Goal: Task Accomplishment & Management: Complete application form

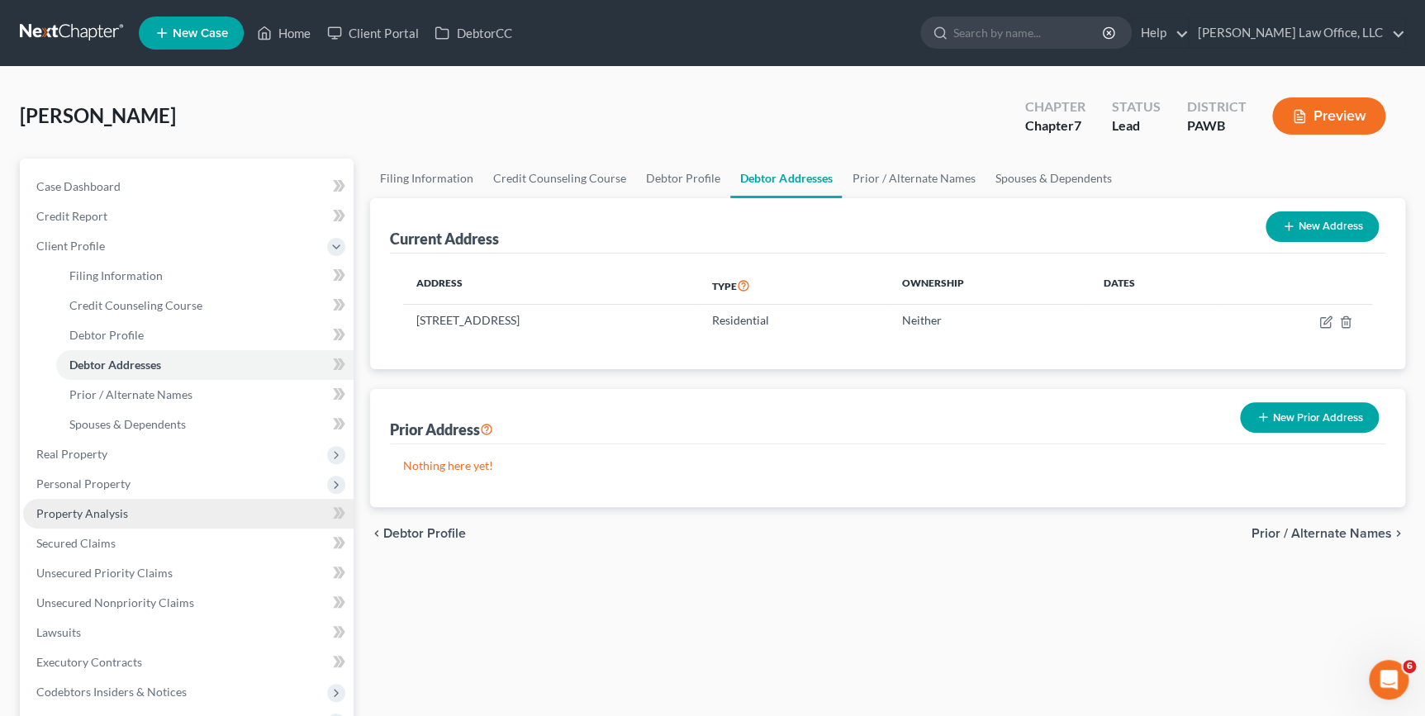
scroll to position [74, 0]
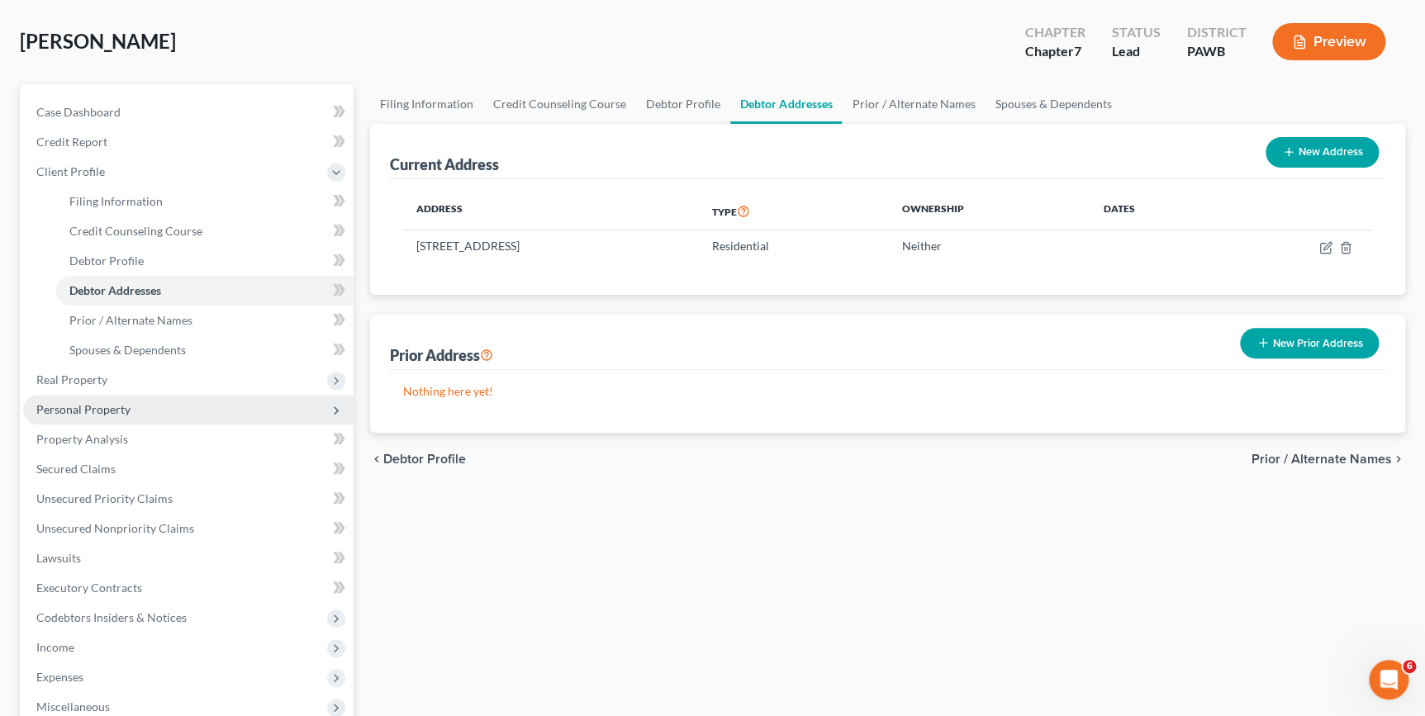
click at [131, 408] on span "Personal Property" at bounding box center [188, 410] width 331 height 30
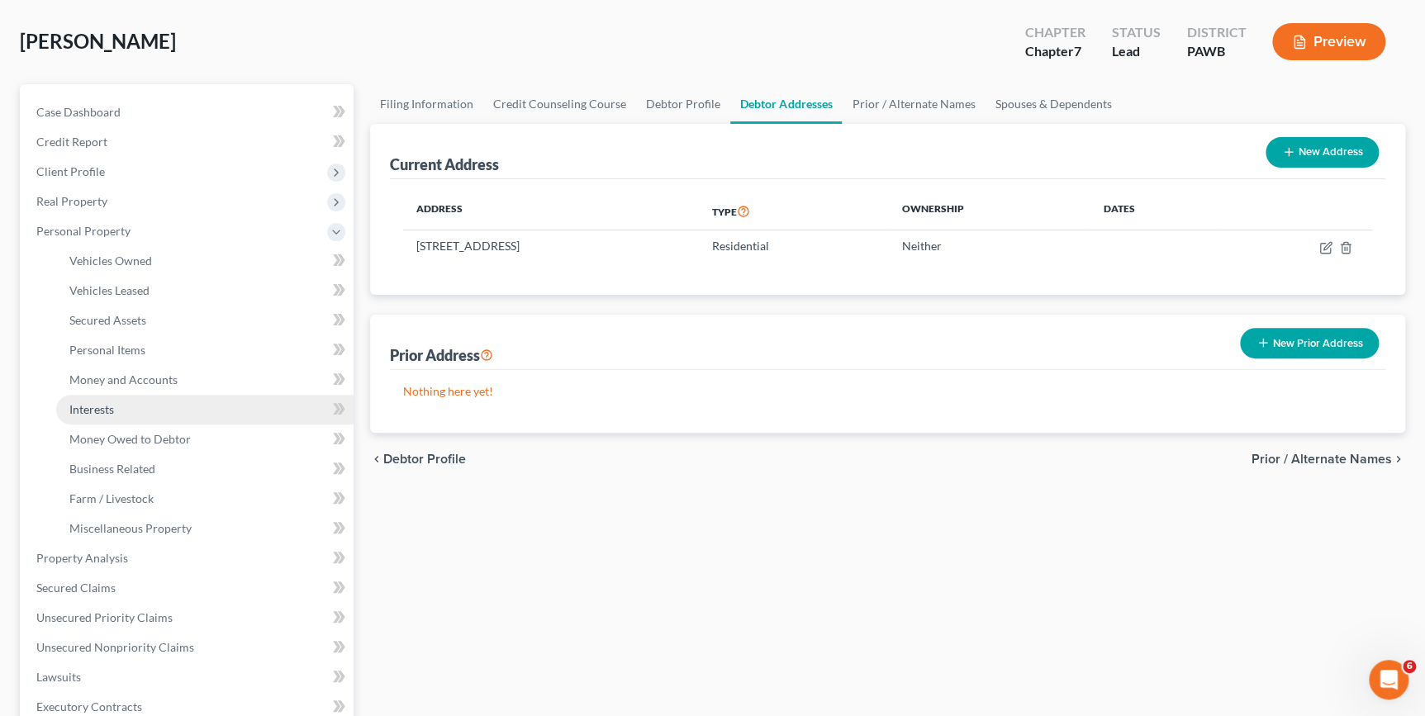
click at [164, 411] on link "Interests" at bounding box center [204, 410] width 297 height 30
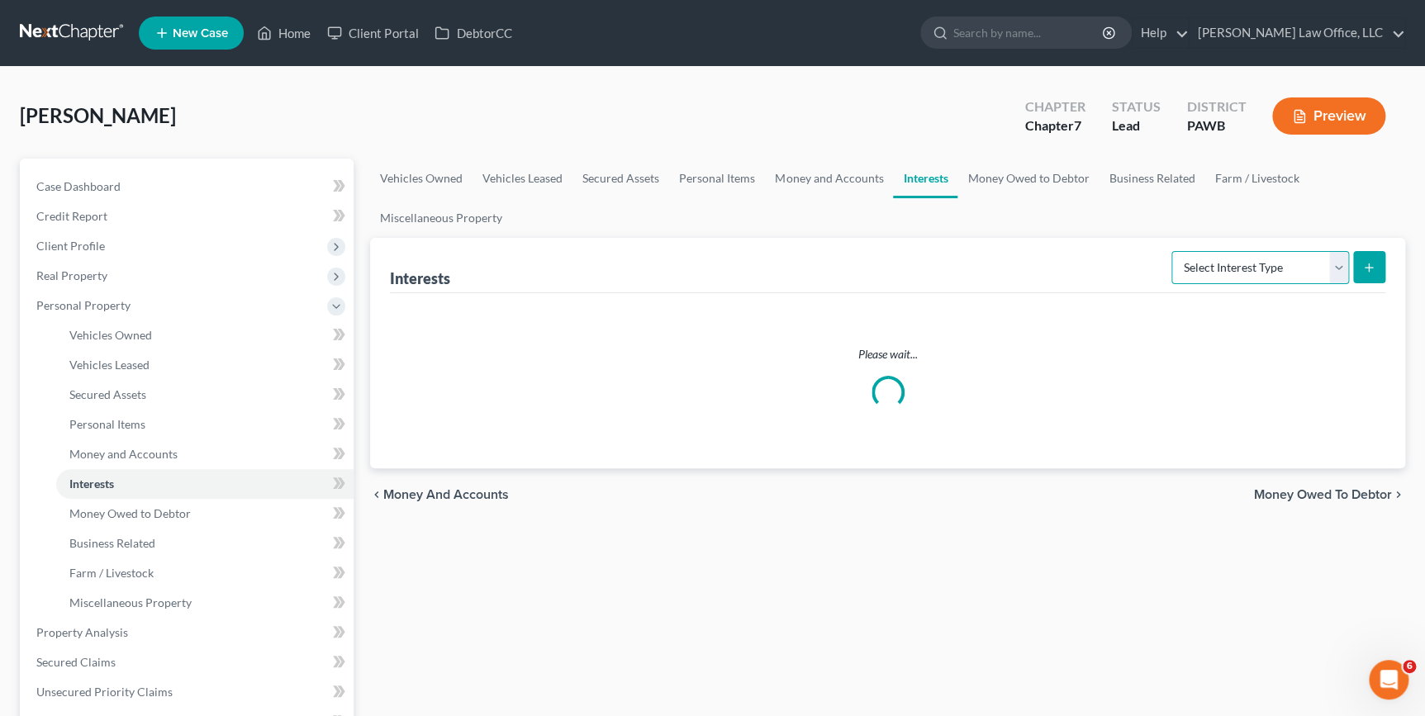
click at [1226, 269] on select "Select Interest Type 401K Annuity Bond Education IRA Government Bond Government…" at bounding box center [1261, 267] width 178 height 33
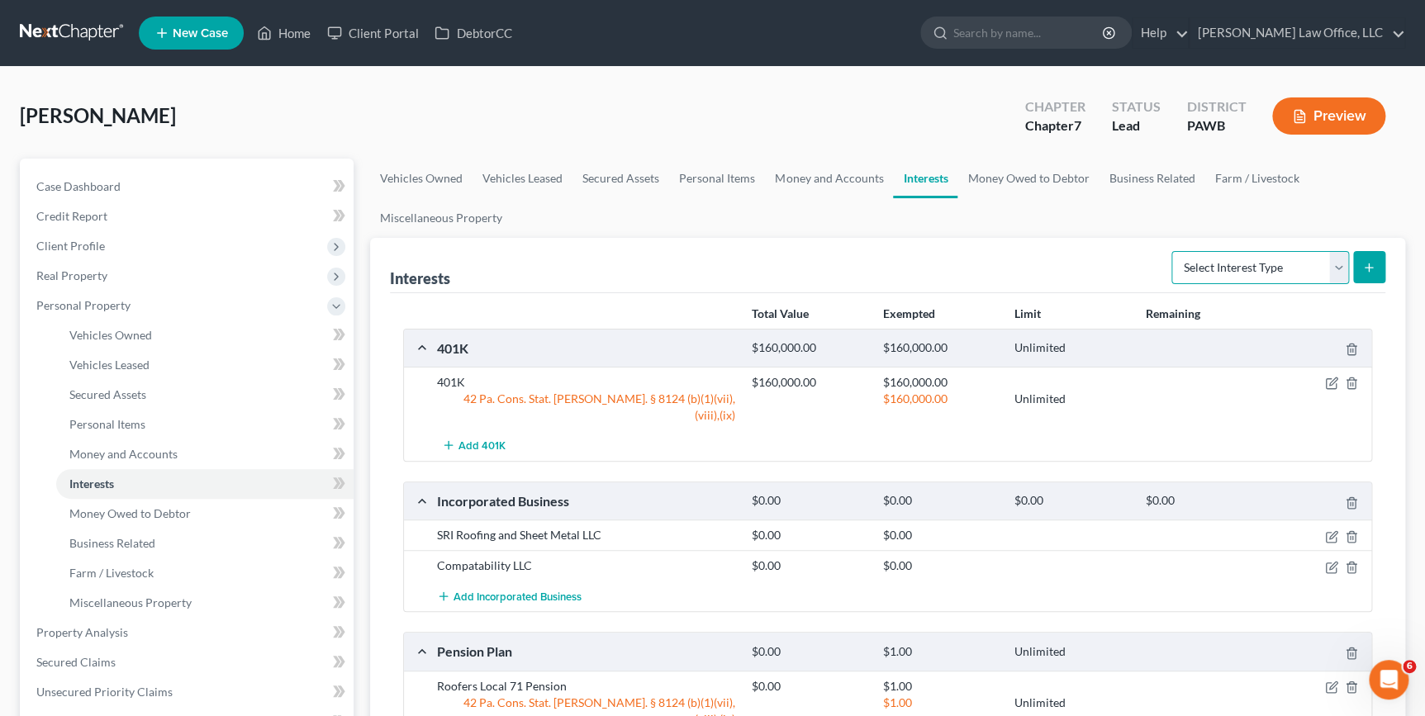
select select "whole_life_insurance"
click at [1173, 251] on select "Select Interest Type 401K Annuity Bond Education IRA Government Bond Government…" at bounding box center [1261, 267] width 178 height 33
click at [1363, 268] on icon "submit" at bounding box center [1369, 267] width 13 height 13
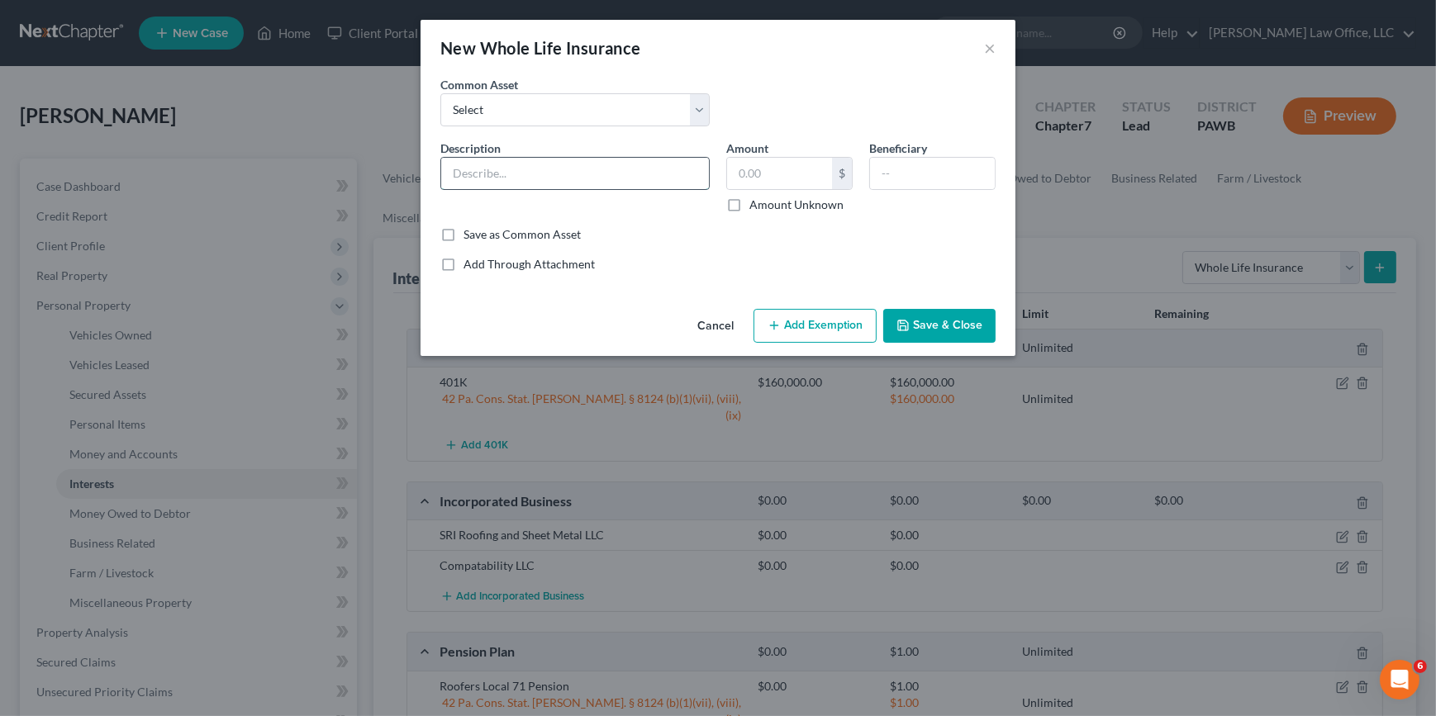
click at [521, 169] on input "text" at bounding box center [575, 173] width 268 height 31
type input "Ameriprise Life Insurance"
type input "25,000"
click at [957, 181] on input "text" at bounding box center [932, 173] width 125 height 31
type input "Spouse"
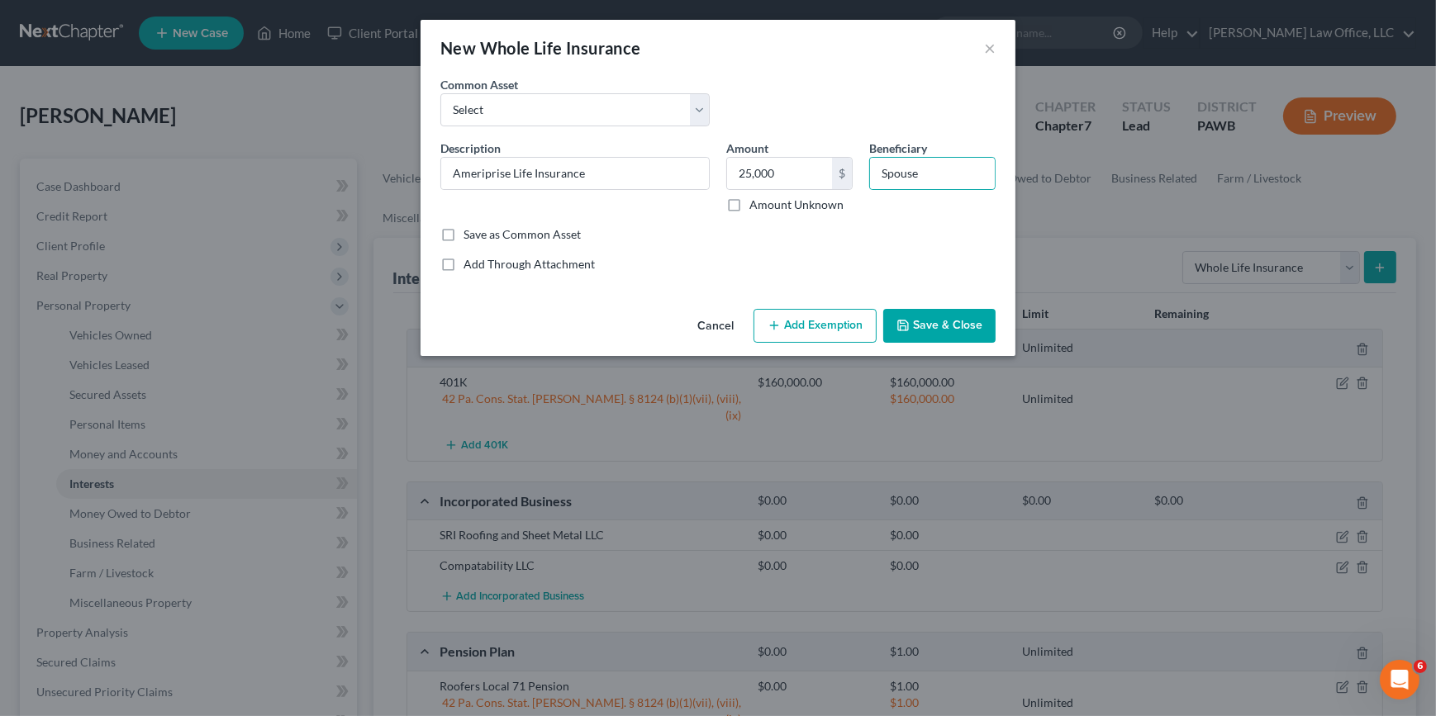
click at [780, 333] on button "Add Exemption" at bounding box center [815, 326] width 123 height 35
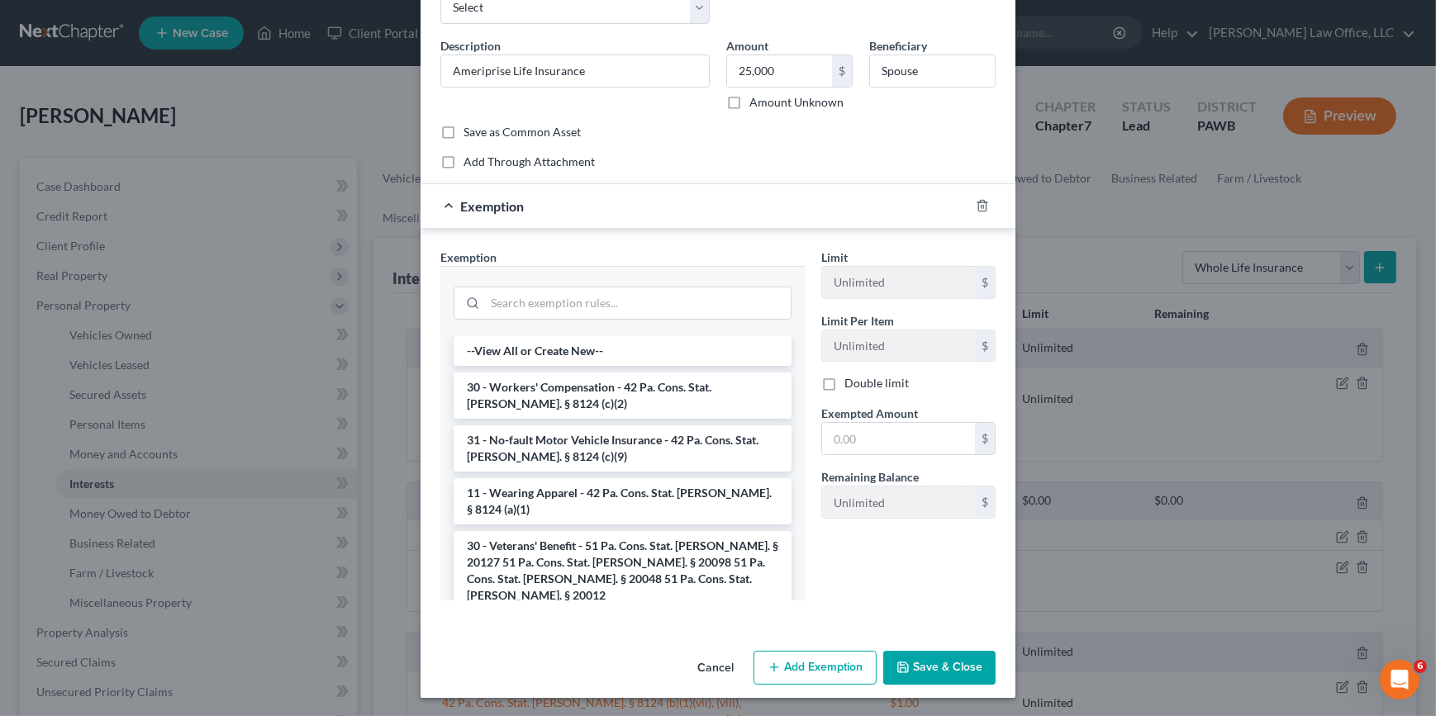
scroll to position [103, 0]
click at [608, 297] on input "search" at bounding box center [638, 302] width 306 height 31
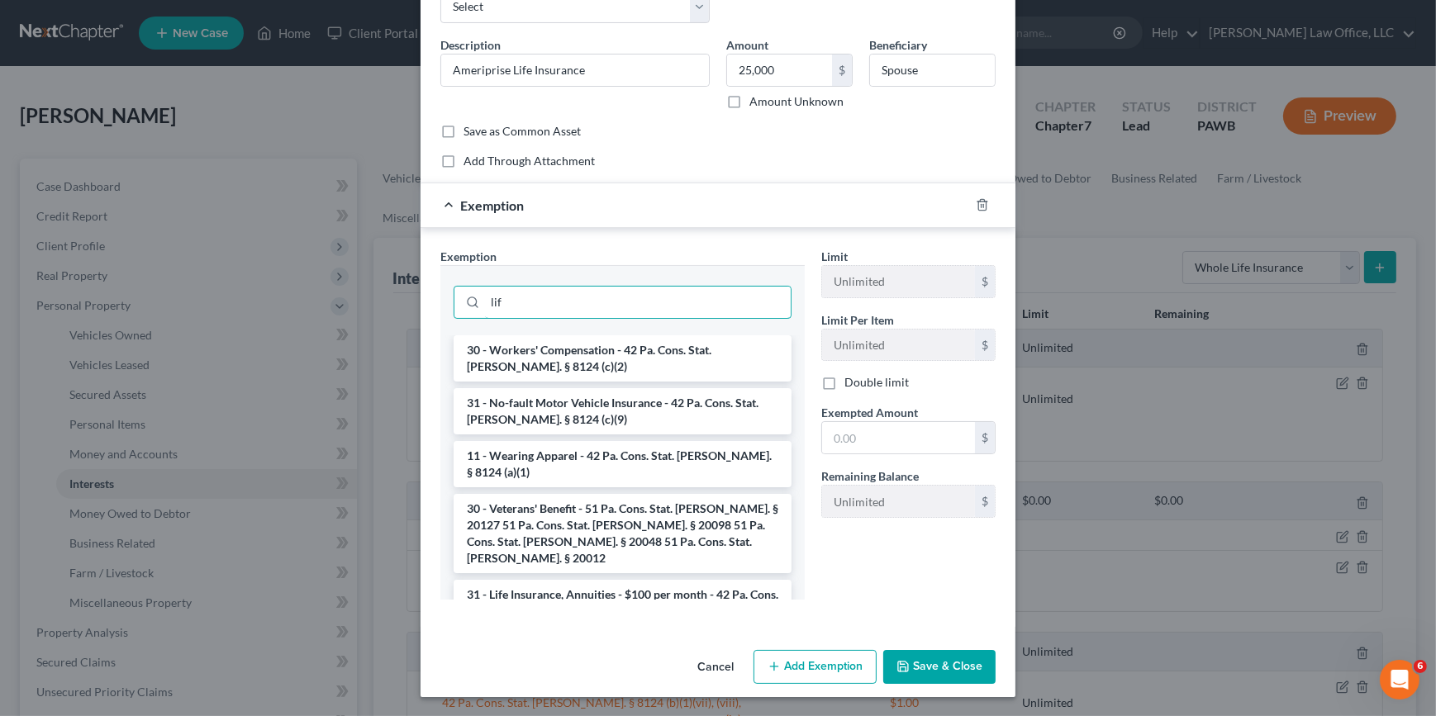
scroll to position [57, 0]
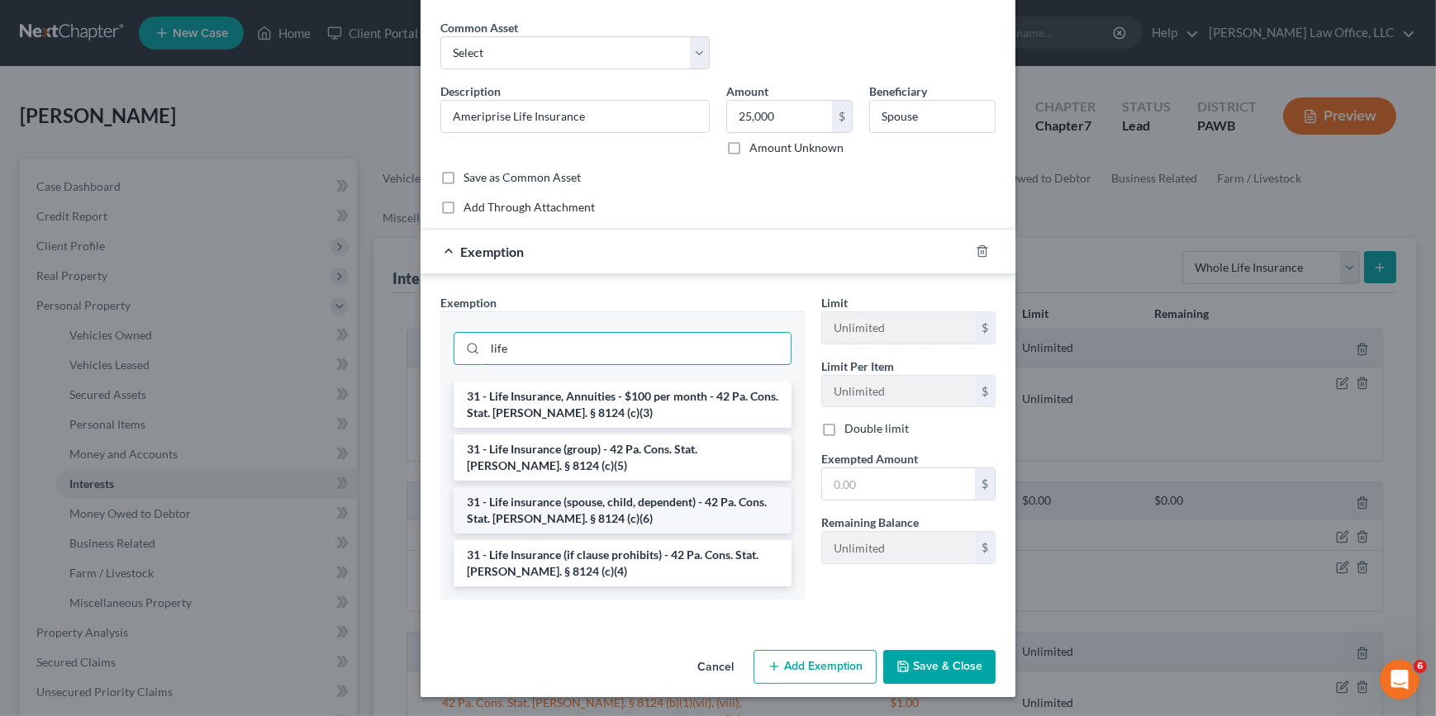
type input "life"
click at [699, 510] on li "31 - Life insurance (spouse, child, dependent) - 42 Pa. Cons. Stat. [PERSON_NAM…" at bounding box center [623, 510] width 338 height 46
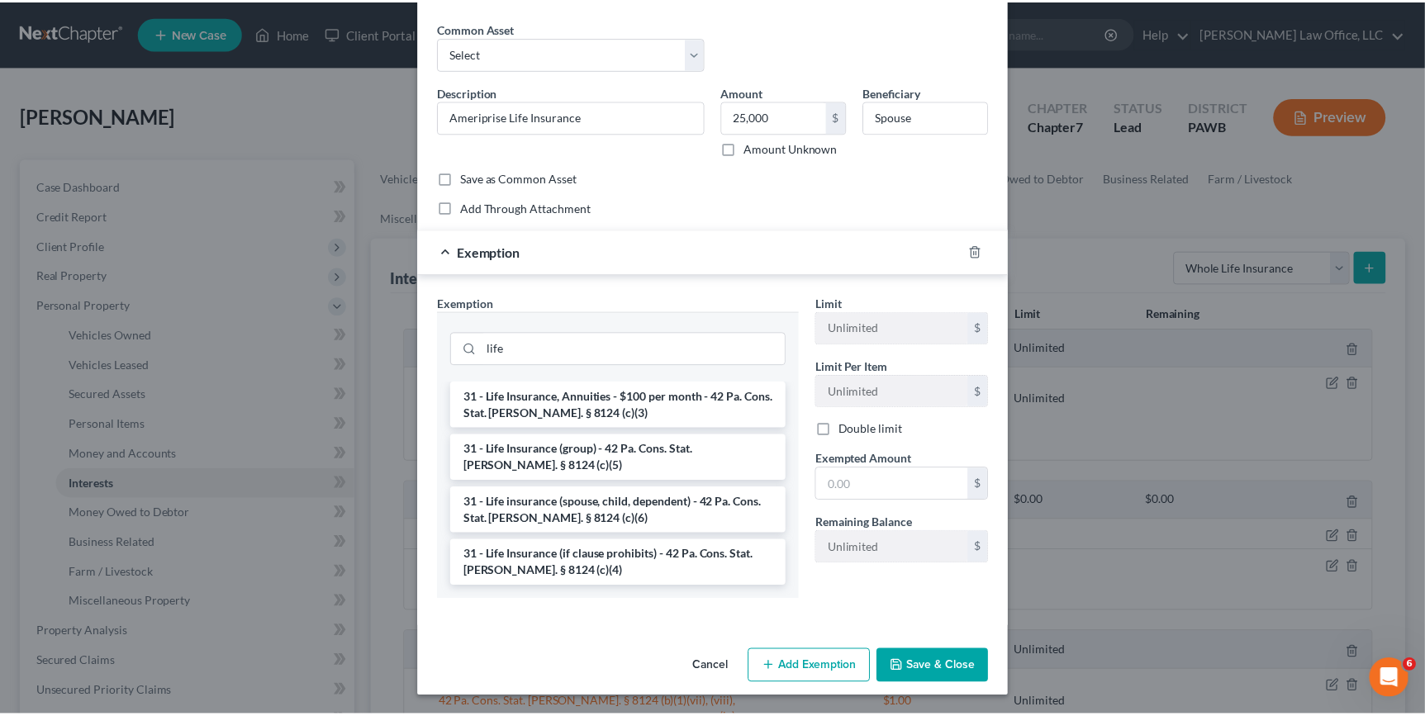
scroll to position [24, 0]
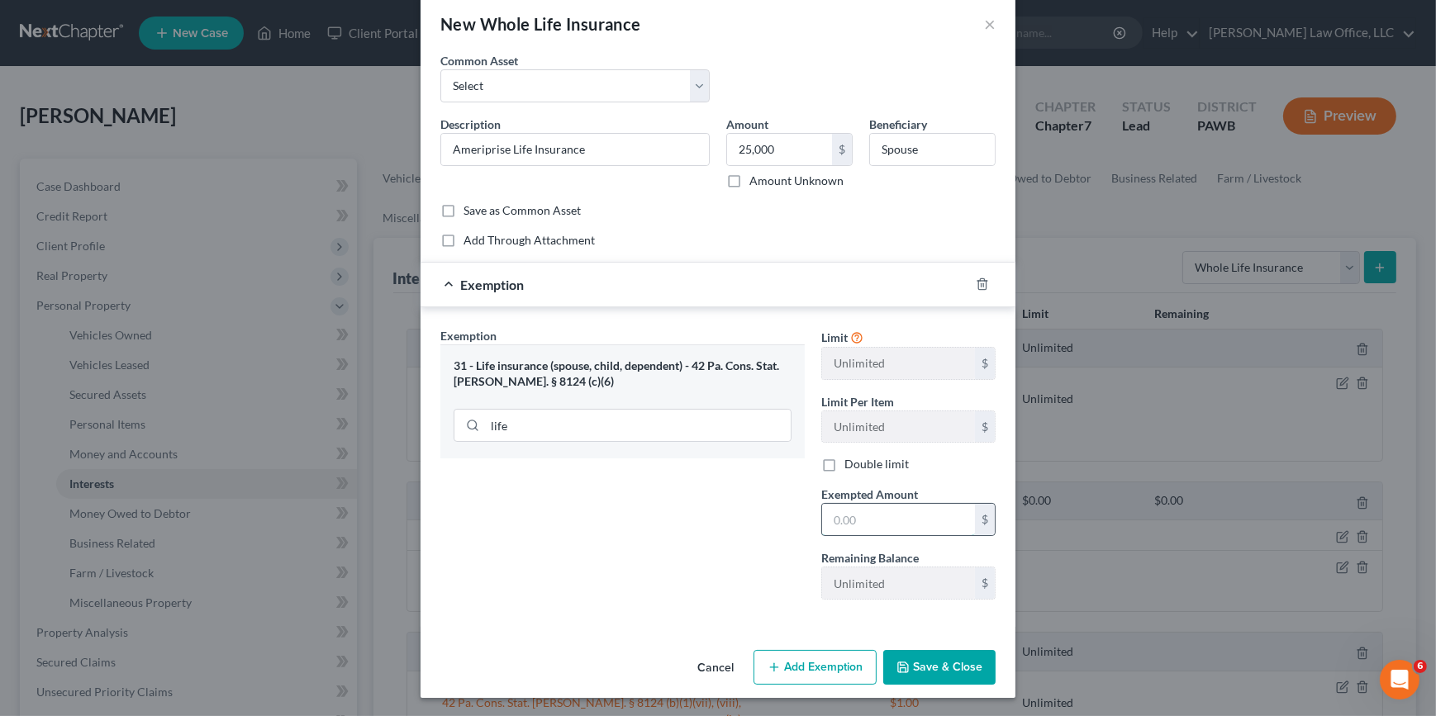
click at [925, 525] on input "text" at bounding box center [898, 519] width 153 height 31
type input "25,000"
click at [925, 661] on button "Save & Close" at bounding box center [939, 667] width 112 height 35
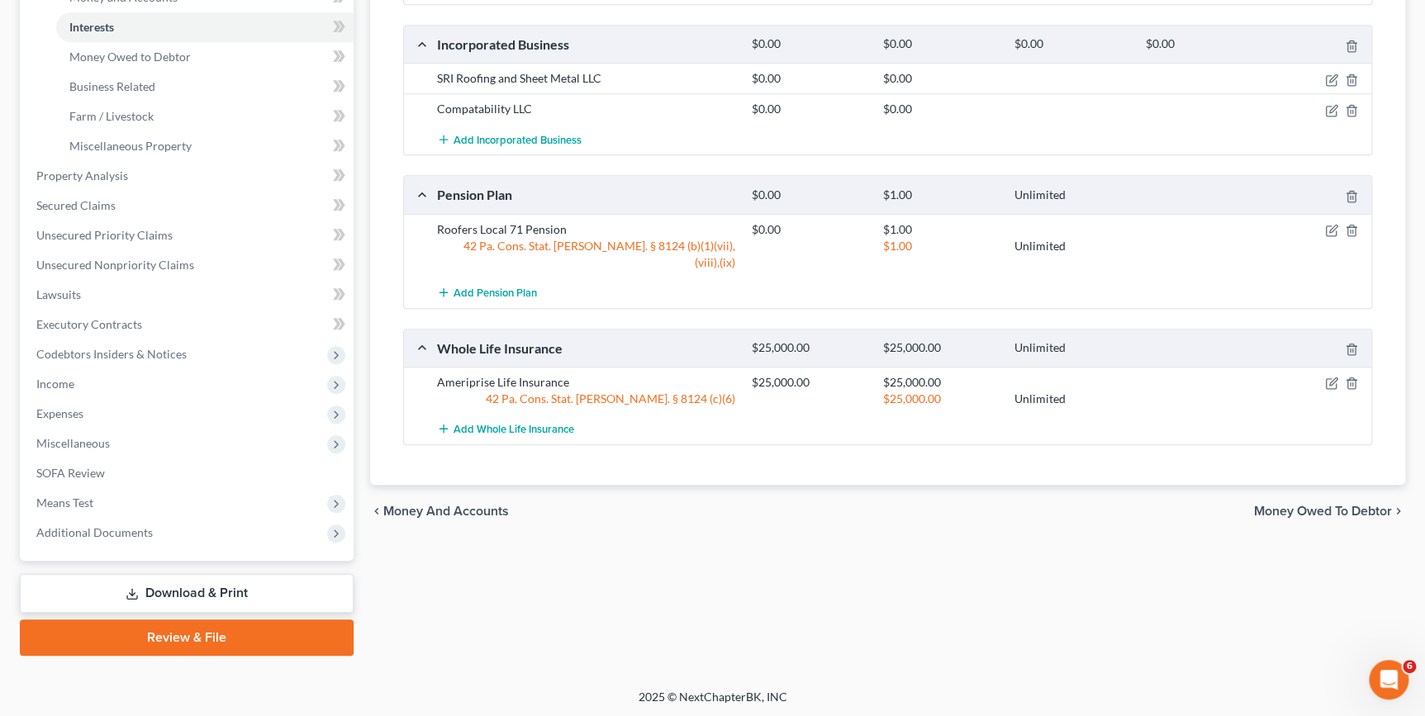
scroll to position [82, 0]
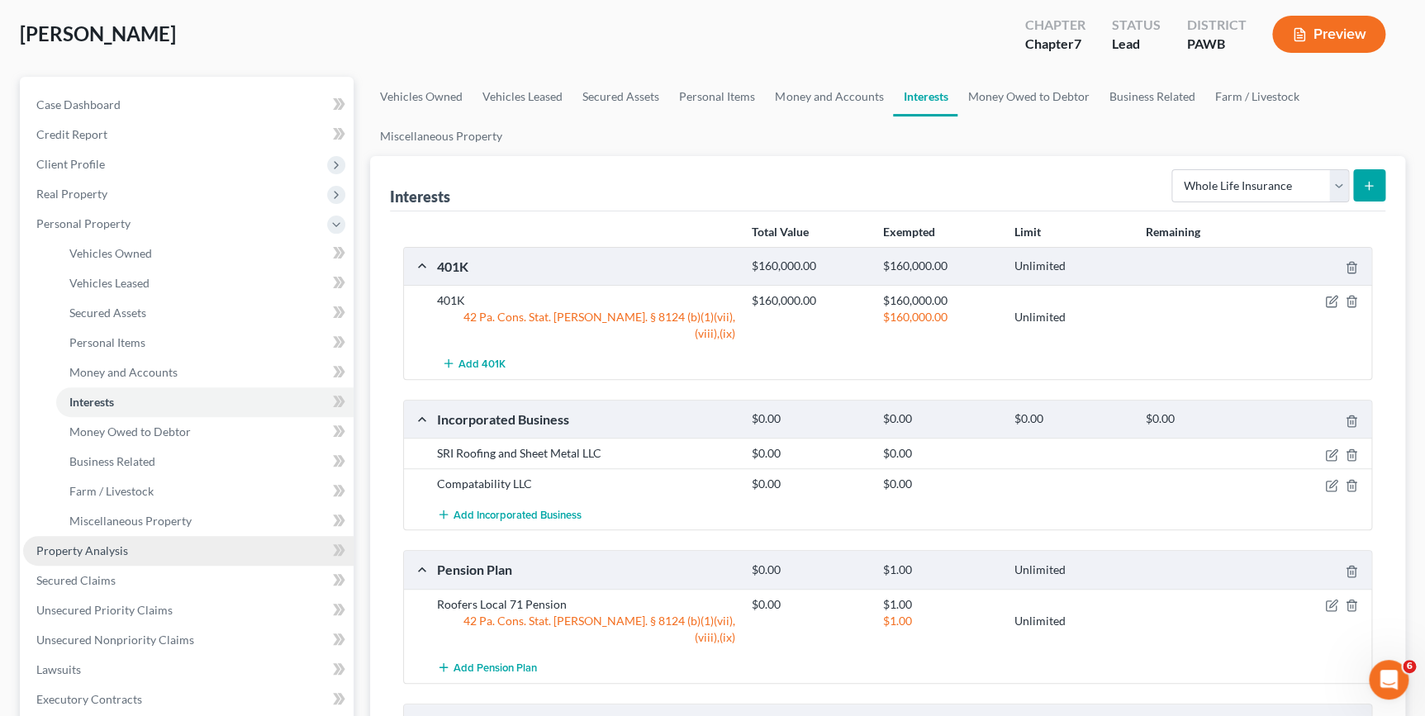
click at [120, 551] on span "Property Analysis" at bounding box center [82, 551] width 92 height 14
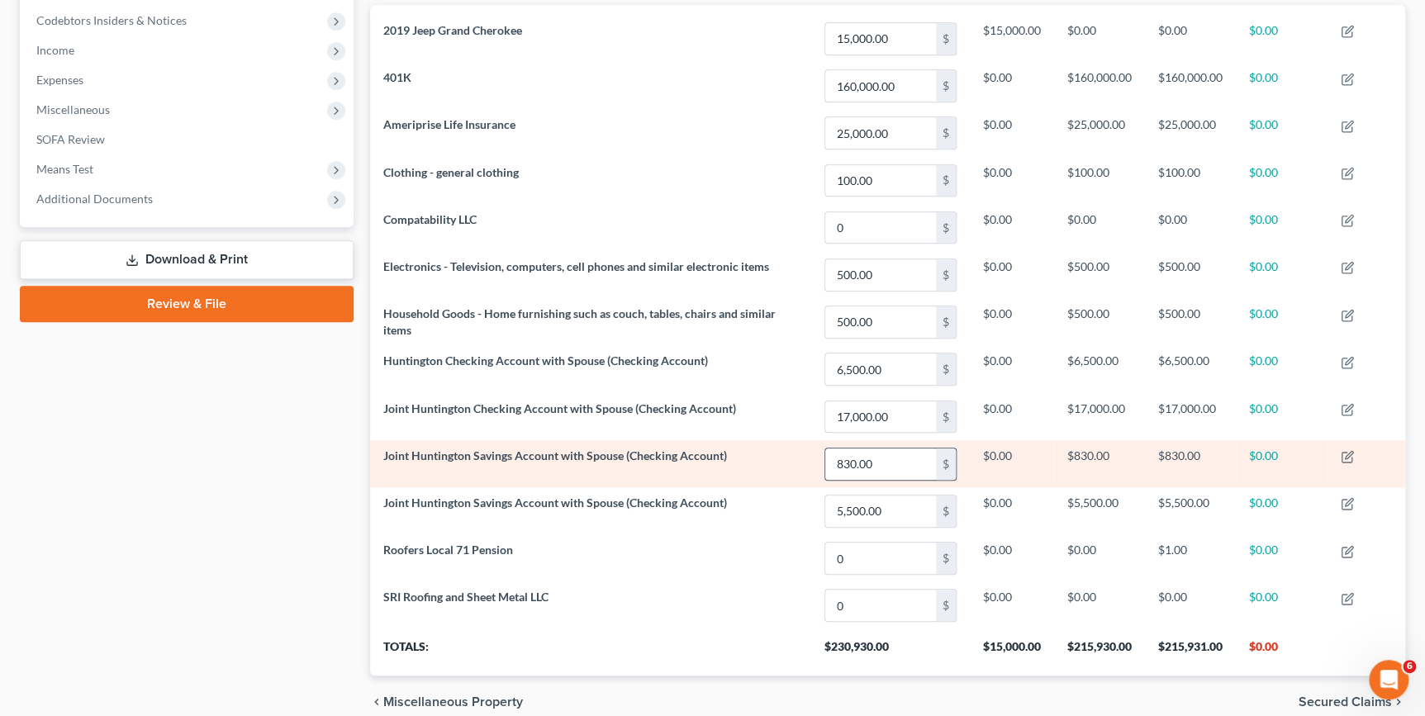
scroll to position [564, 0]
